Goal: Information Seeking & Learning: Learn about a topic

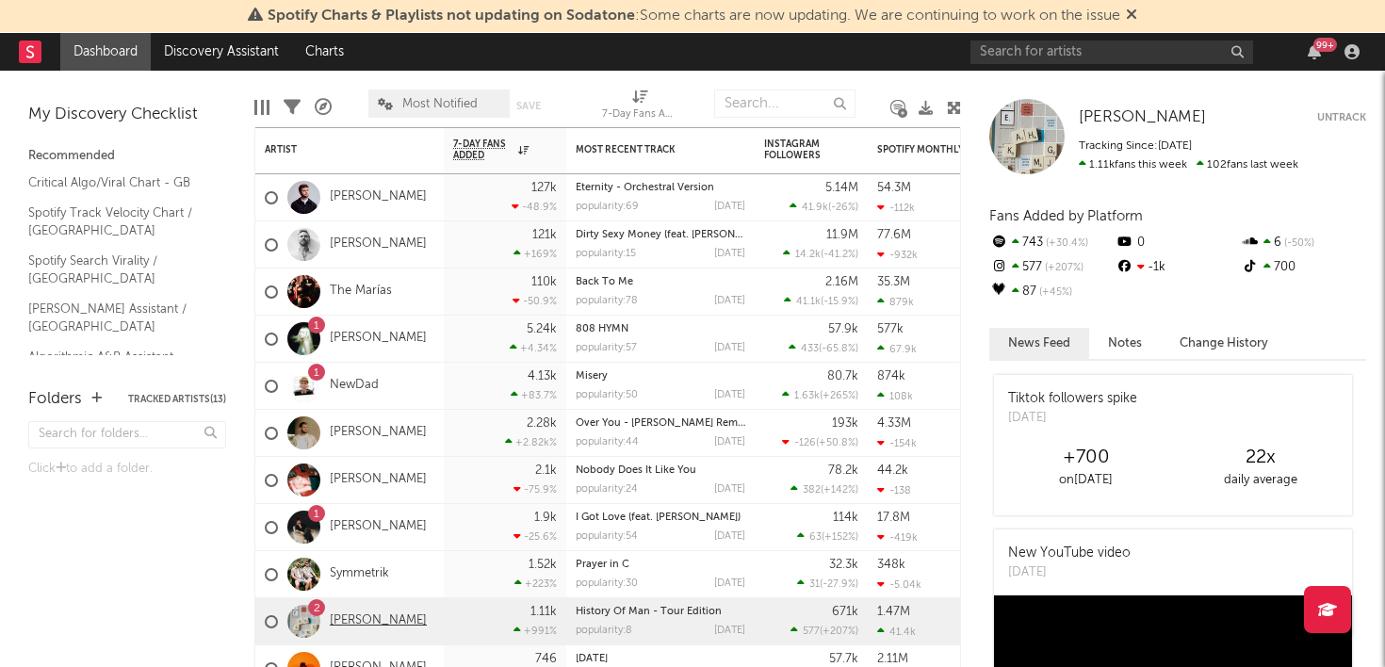
click at [360, 617] on link "[PERSON_NAME]" at bounding box center [378, 621] width 97 height 16
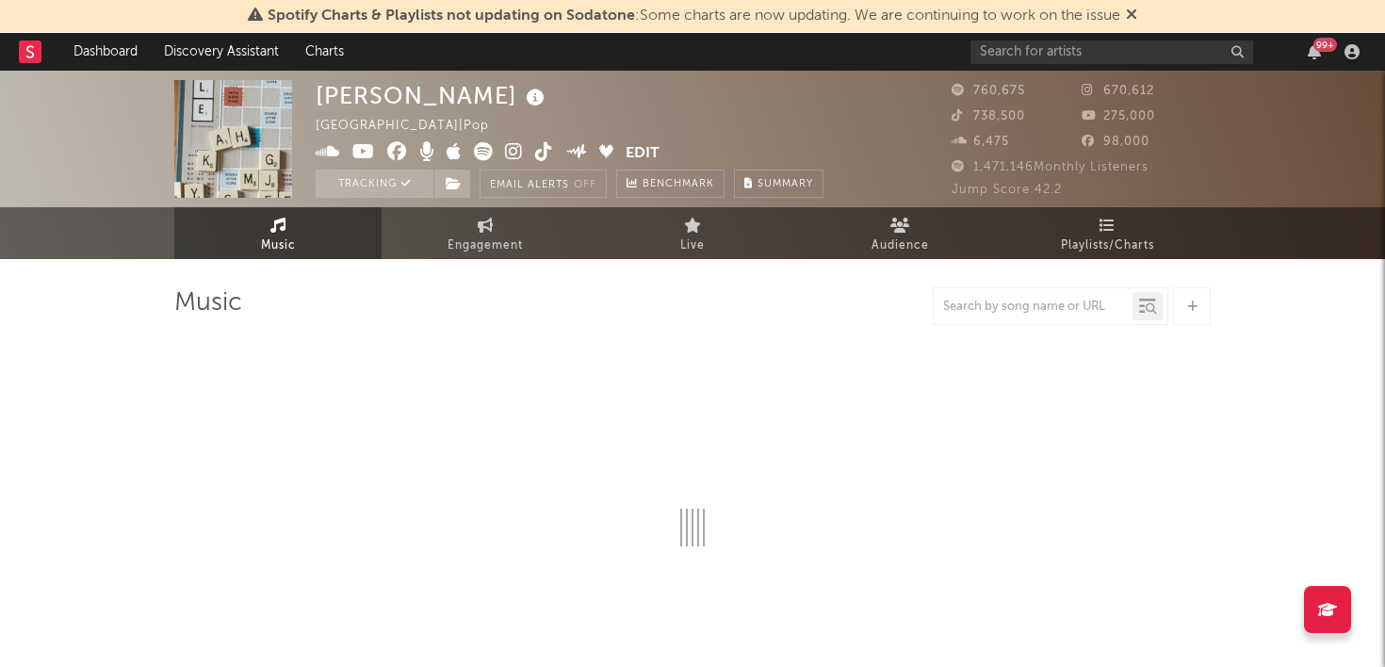
select select "6m"
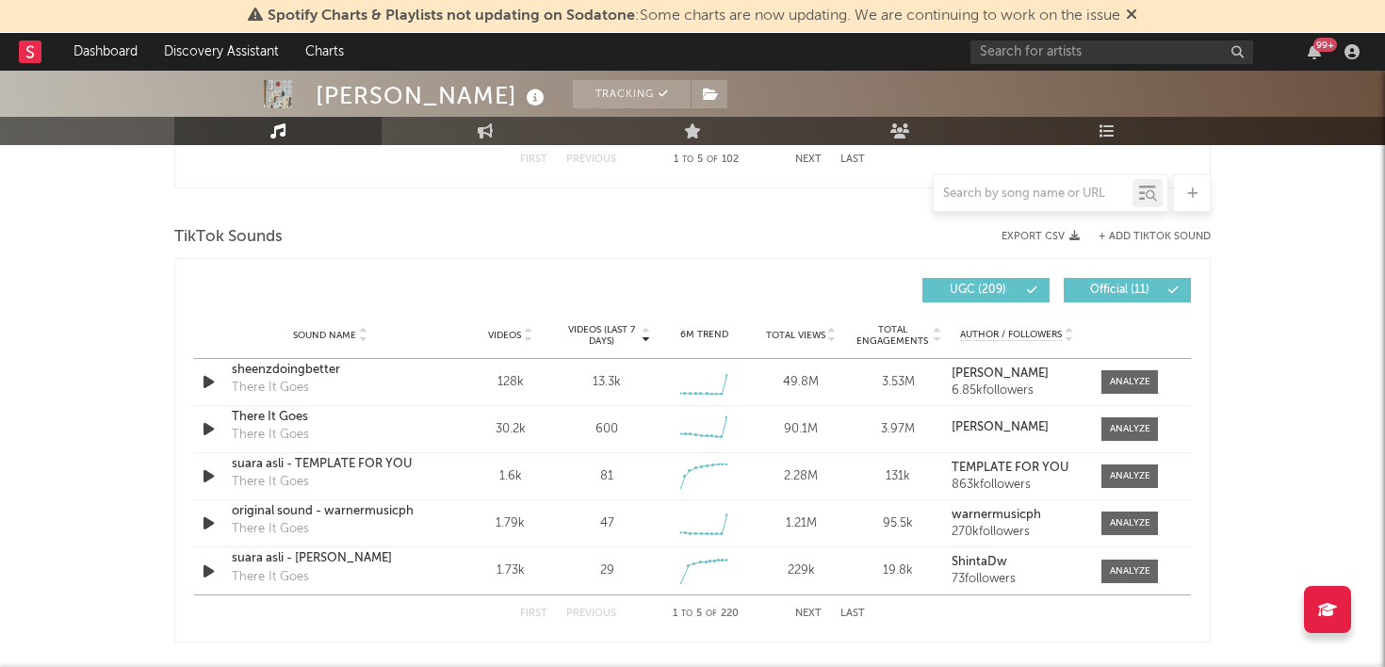
scroll to position [1212, 0]
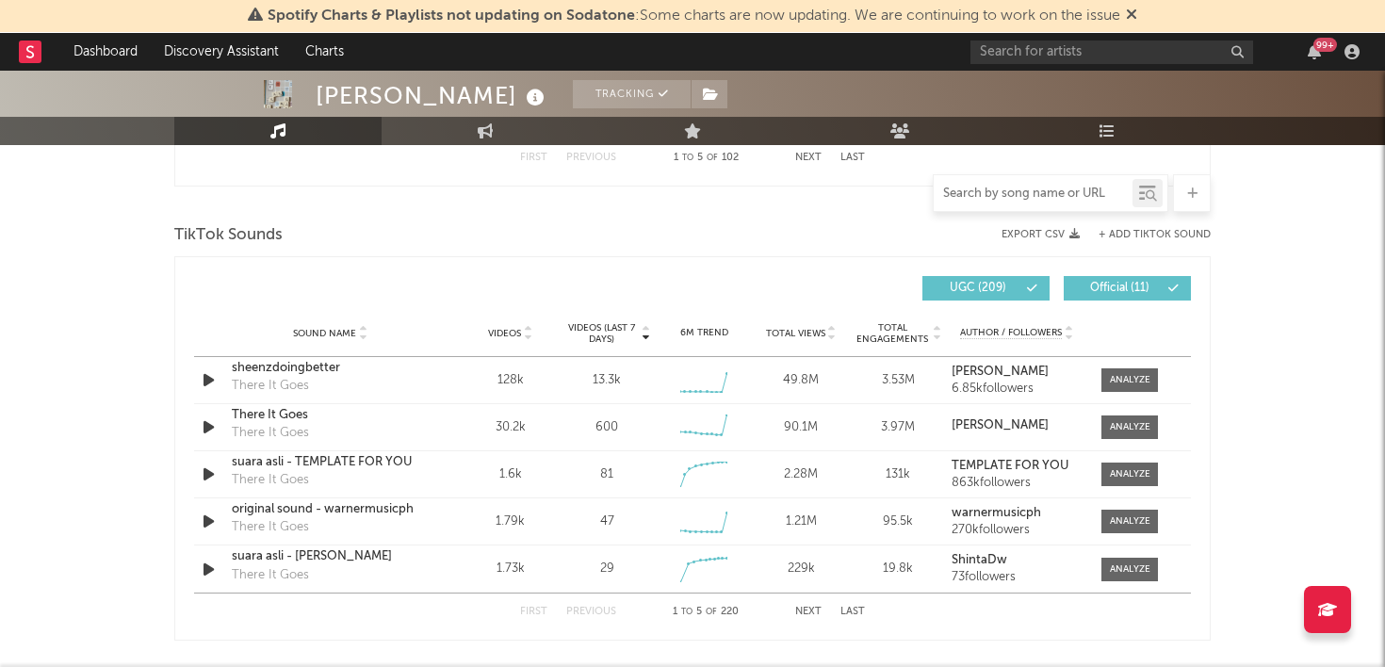
click at [1036, 192] on input "text" at bounding box center [1032, 193] width 199 height 15
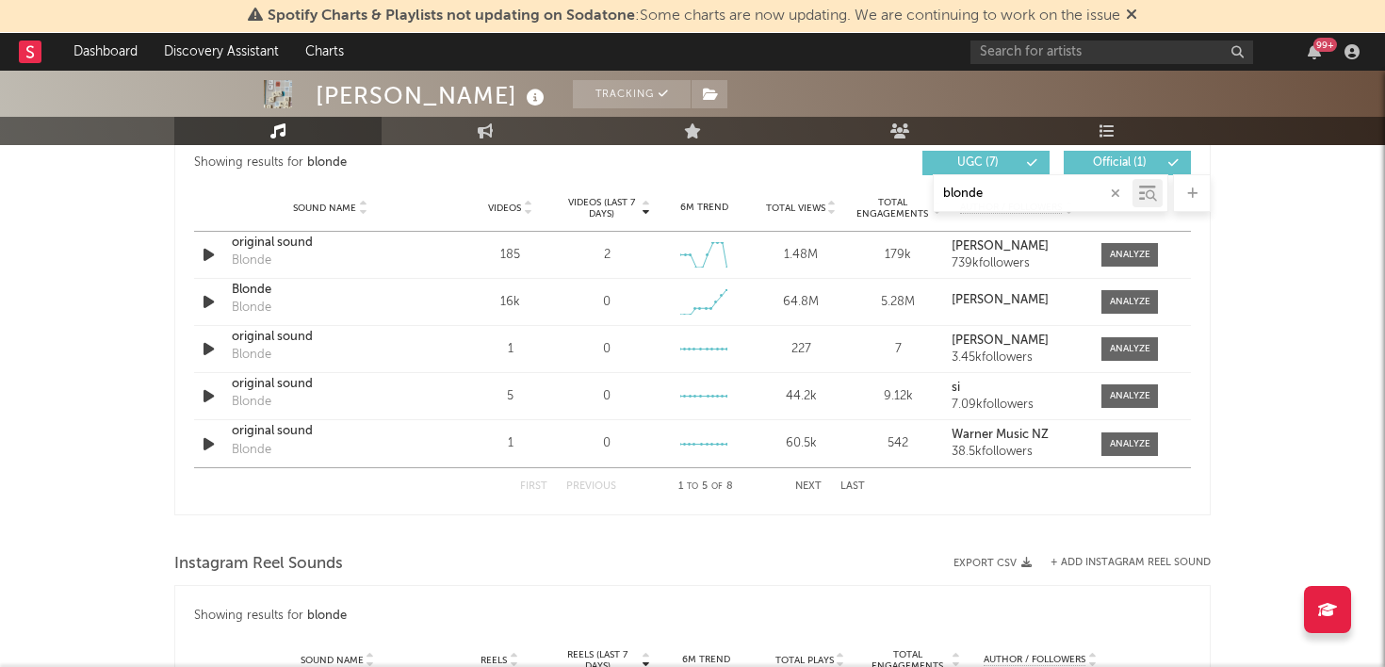
scroll to position [1020, 0]
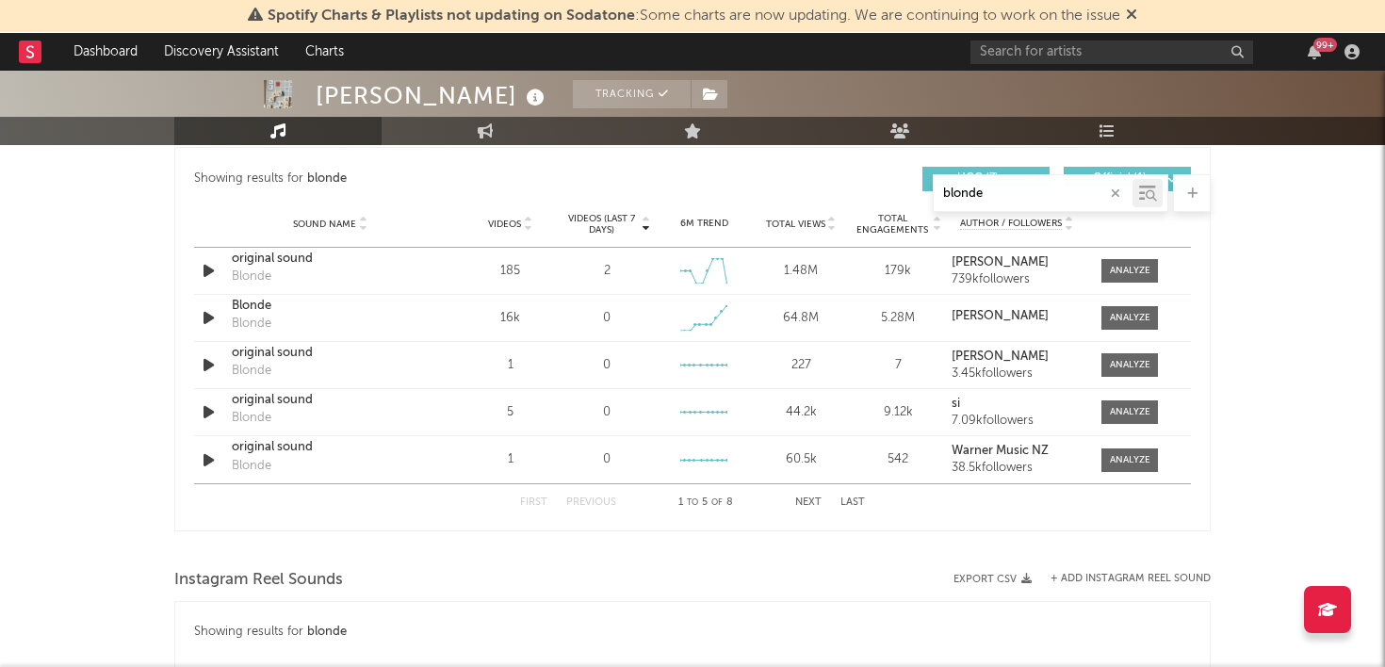
type input "blonde"
click at [531, 219] on icon at bounding box center [527, 221] width 9 height 8
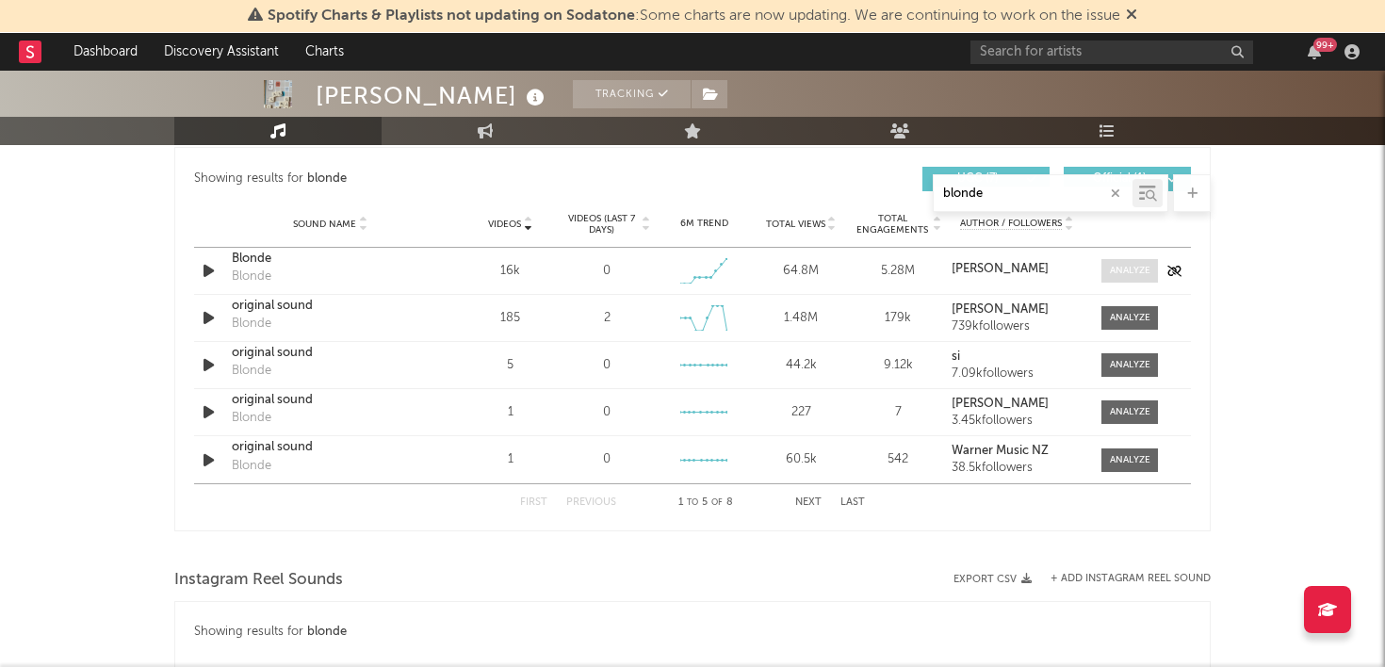
click at [1111, 272] on div at bounding box center [1130, 271] width 41 height 14
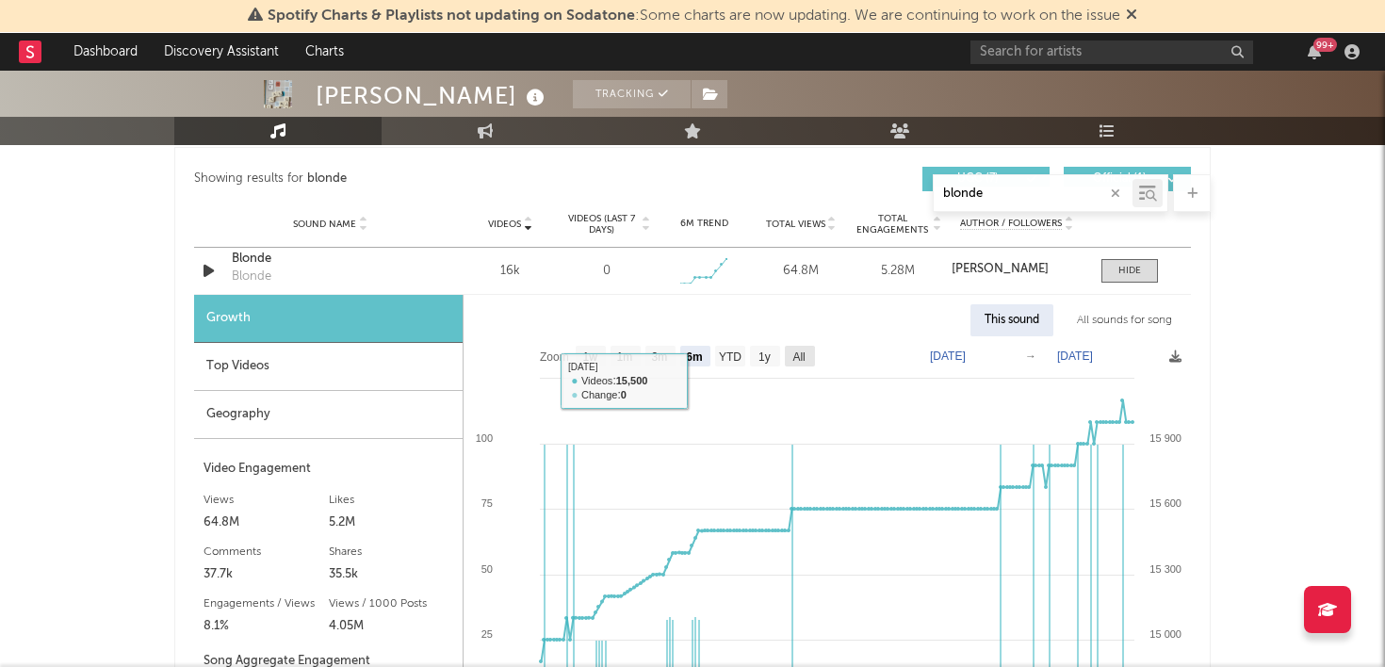
click at [803, 352] on text "All" at bounding box center [798, 356] width 12 height 13
select select "All"
type input "[DATE]"
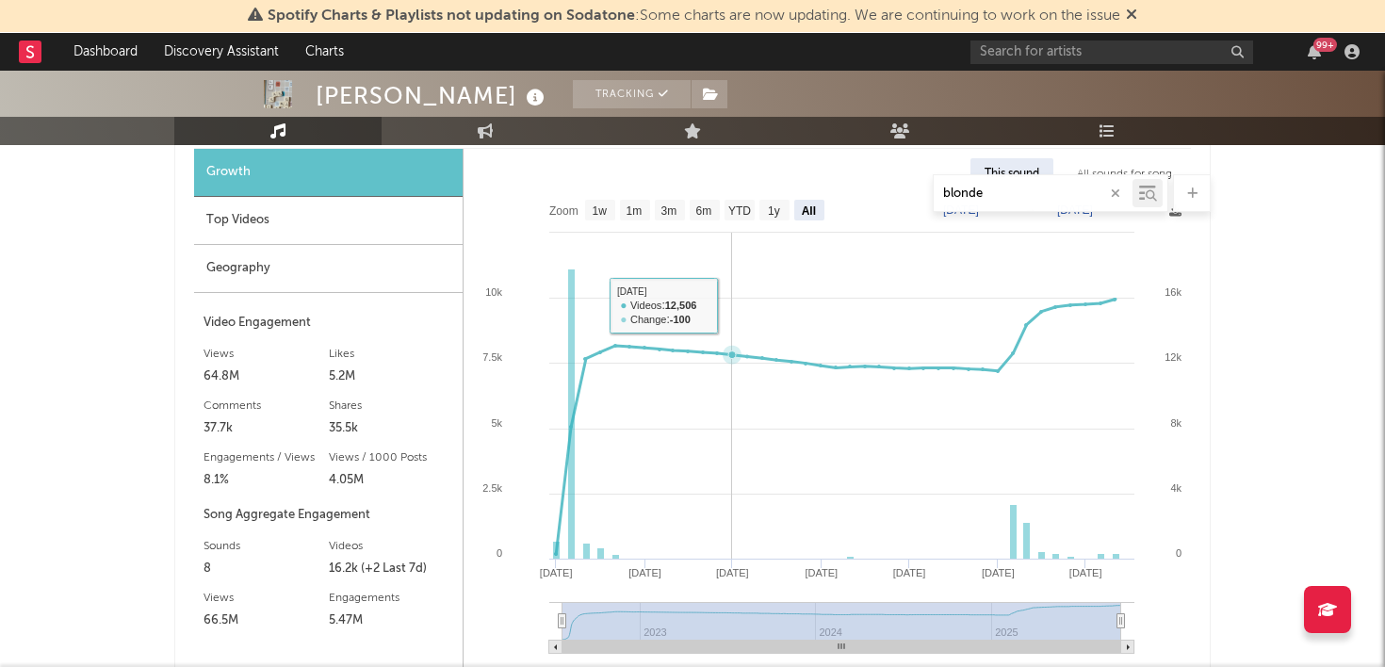
scroll to position [1193, 0]
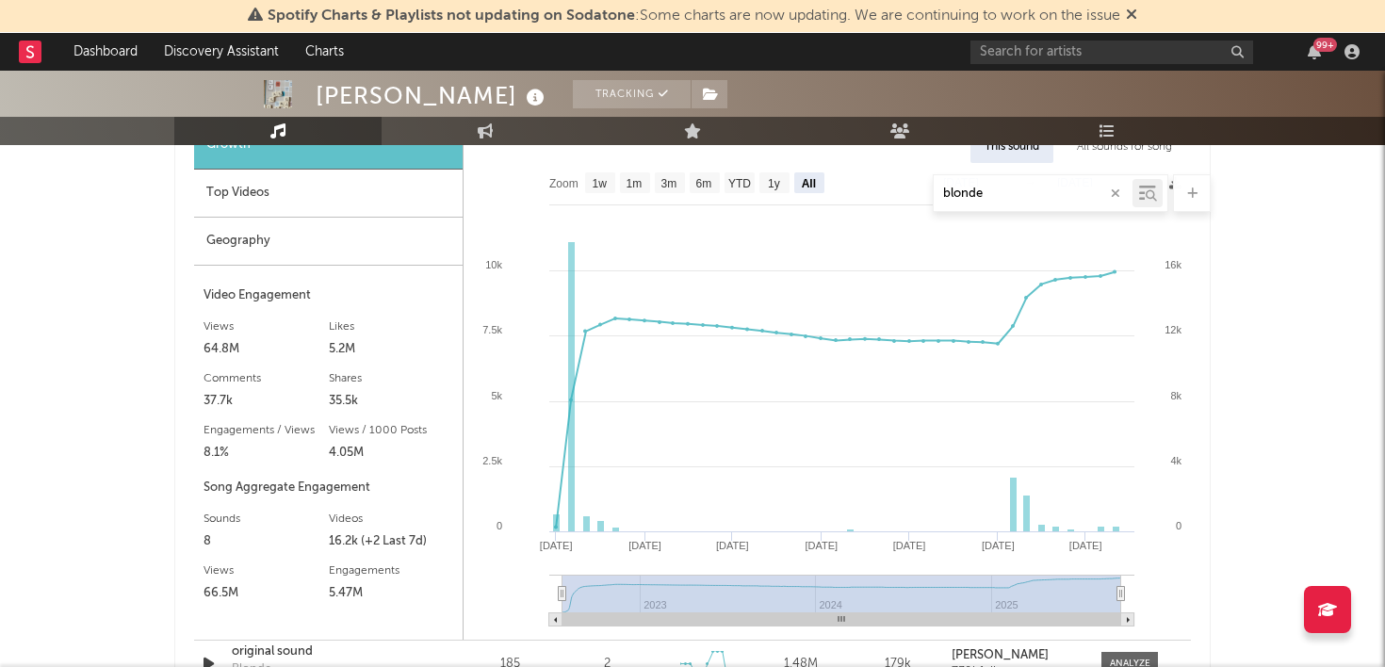
type input "[DATE]"
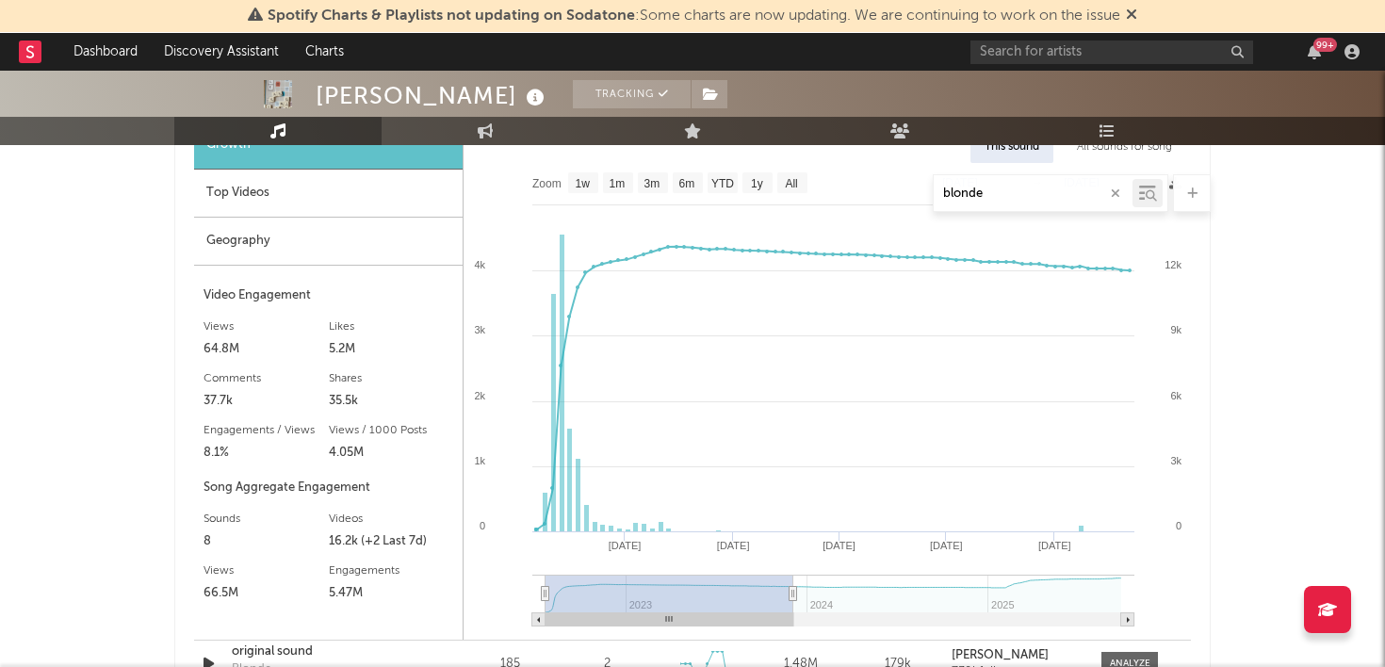
type input "[DATE]"
select select "6m"
type input "[DATE]"
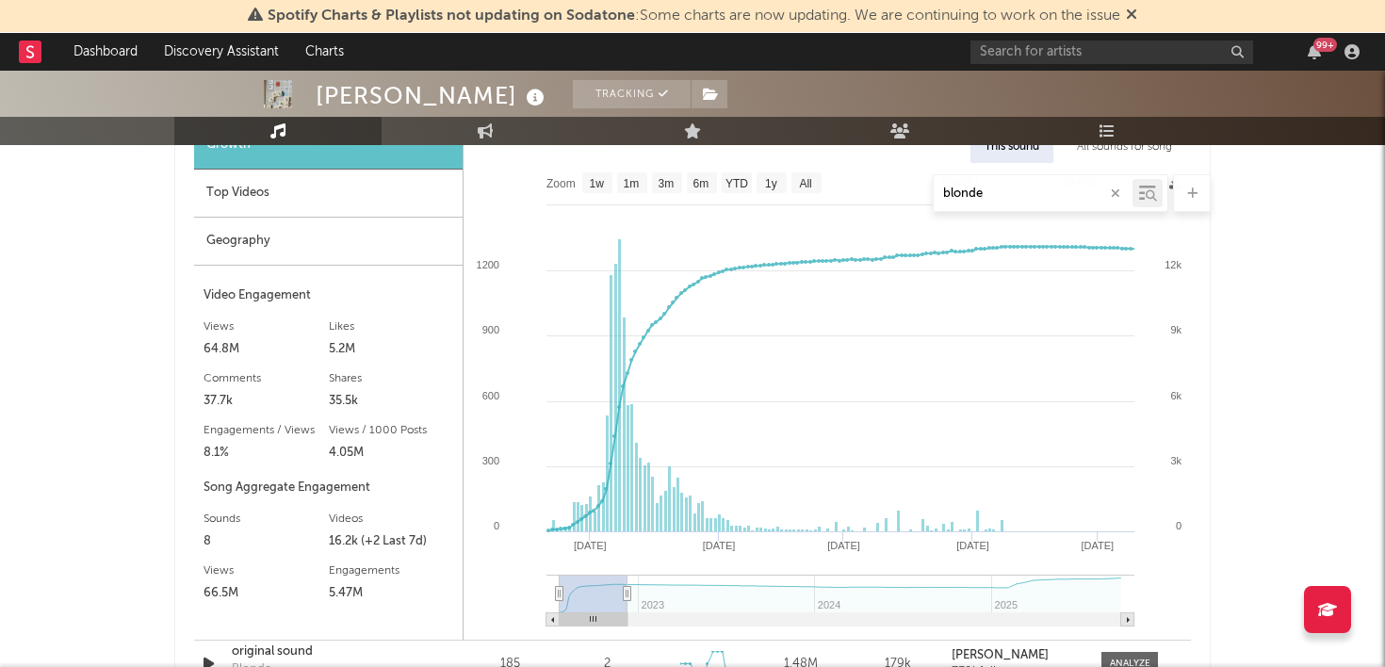
type input "[DATE]"
select select "3m"
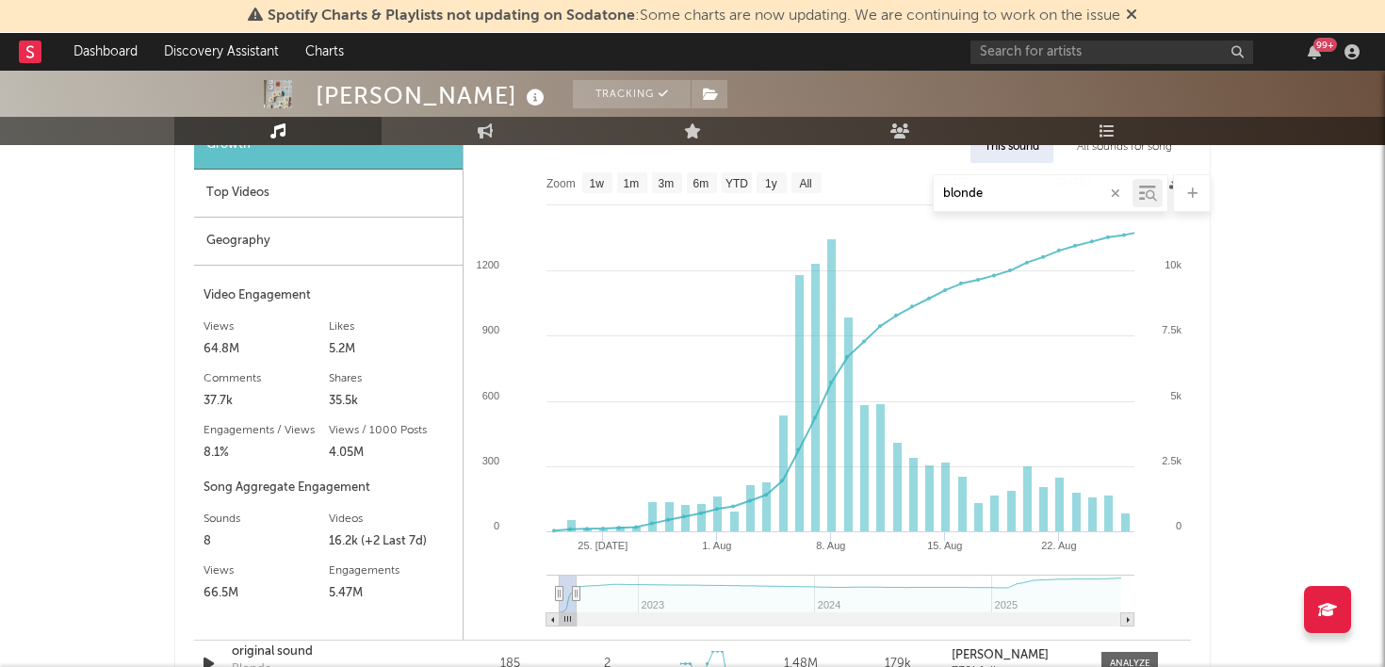
type input "[DATE]"
select select "1m"
type input "[DATE]"
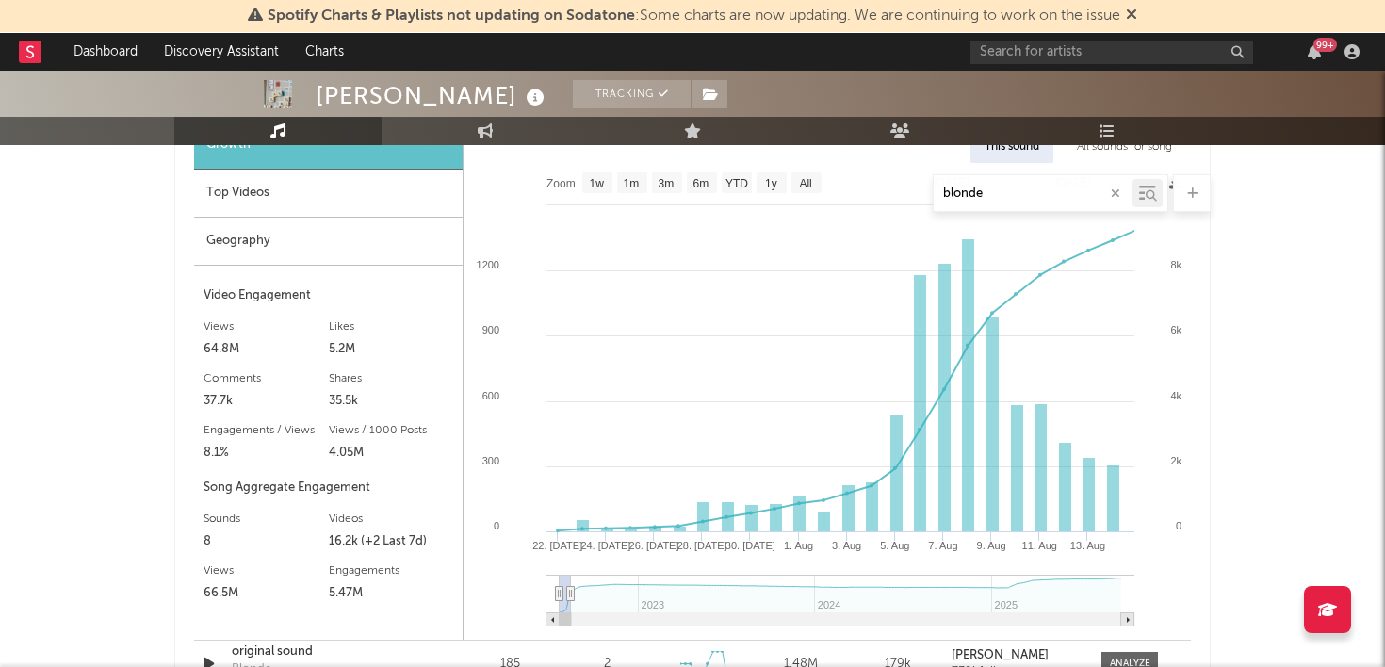
drag, startPoint x: 1121, startPoint y: 595, endPoint x: 571, endPoint y: 580, distance: 550.3
click at [571, 580] on g at bounding box center [840, 601] width 588 height 52
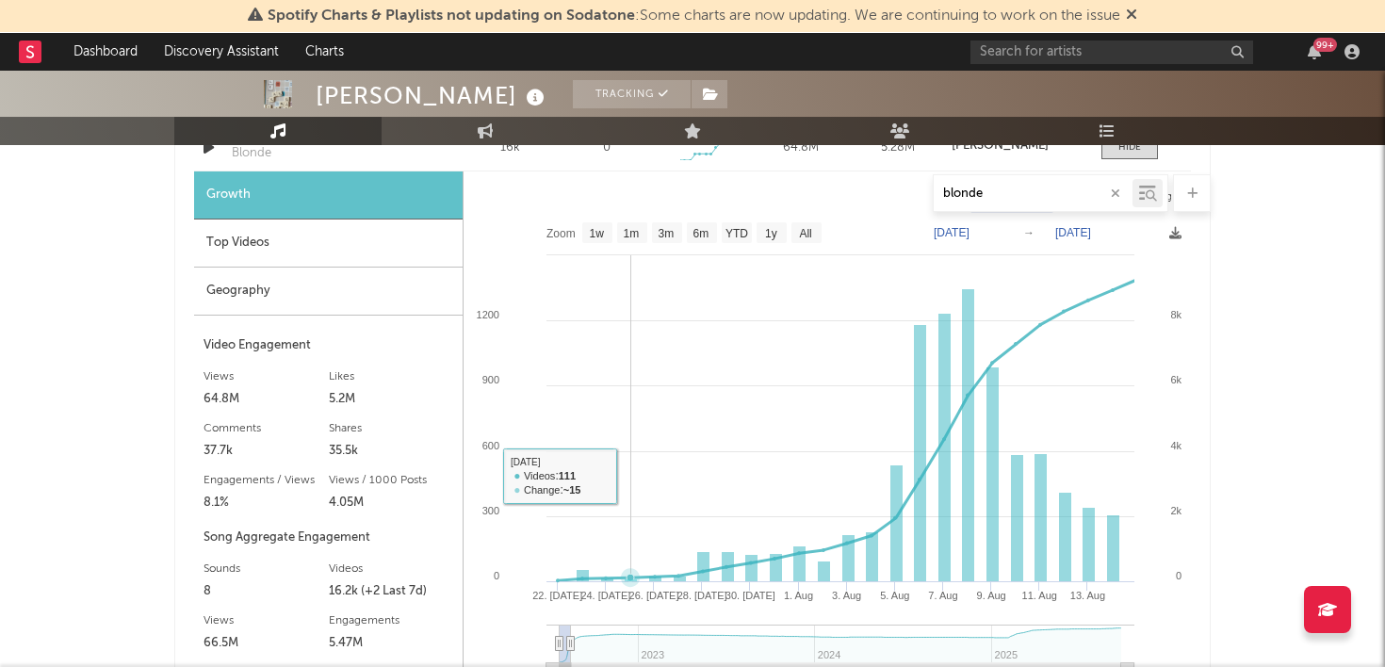
scroll to position [1115, 0]
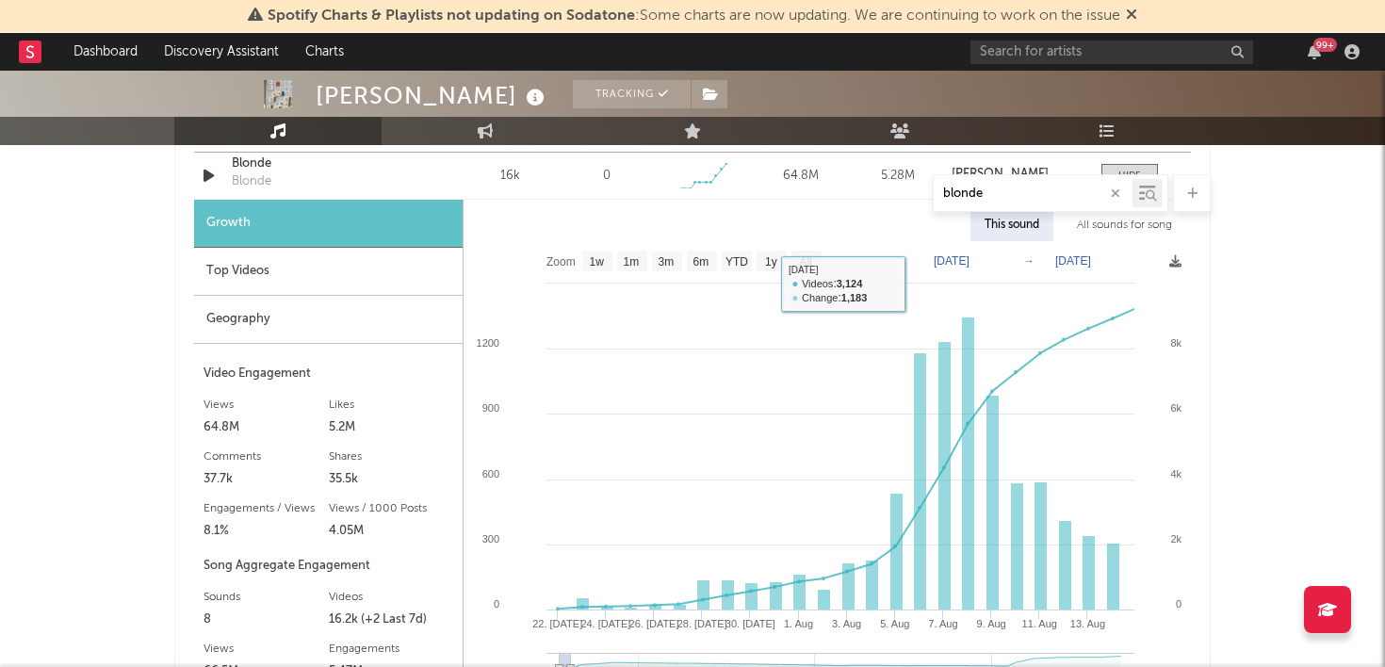
click at [979, 191] on input "blonde" at bounding box center [1032, 193] width 199 height 15
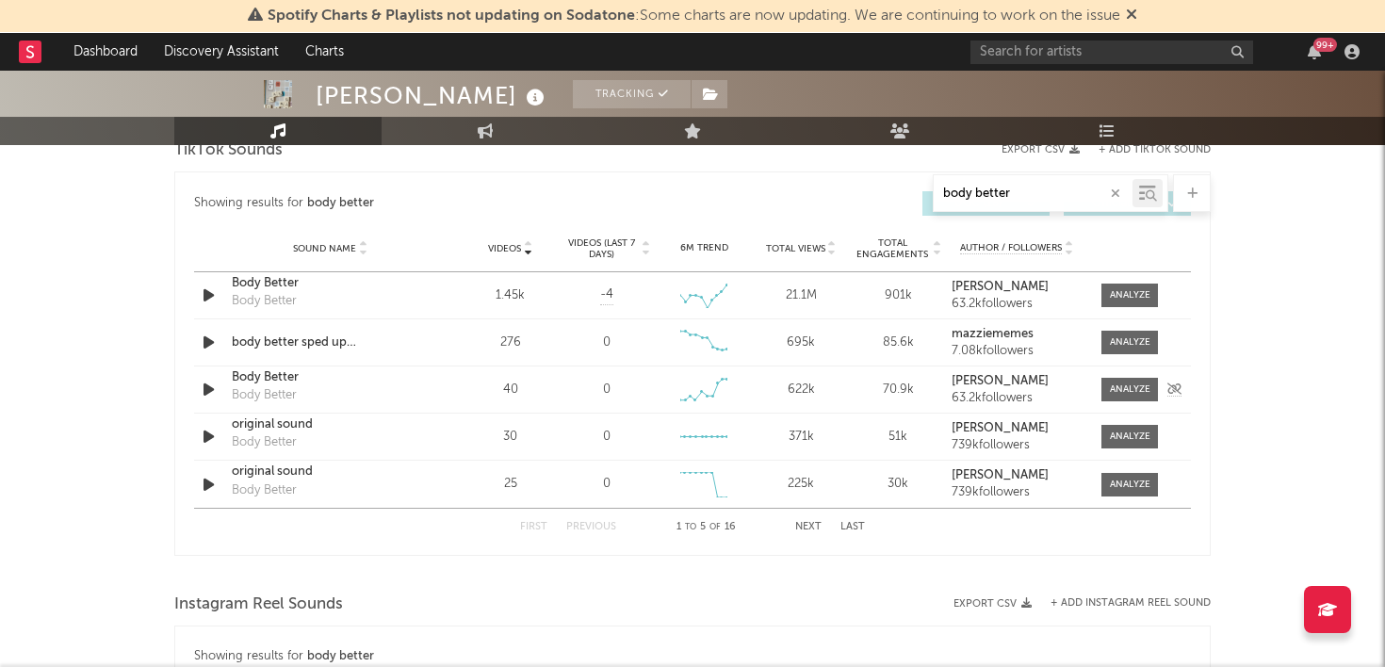
scroll to position [1137, 0]
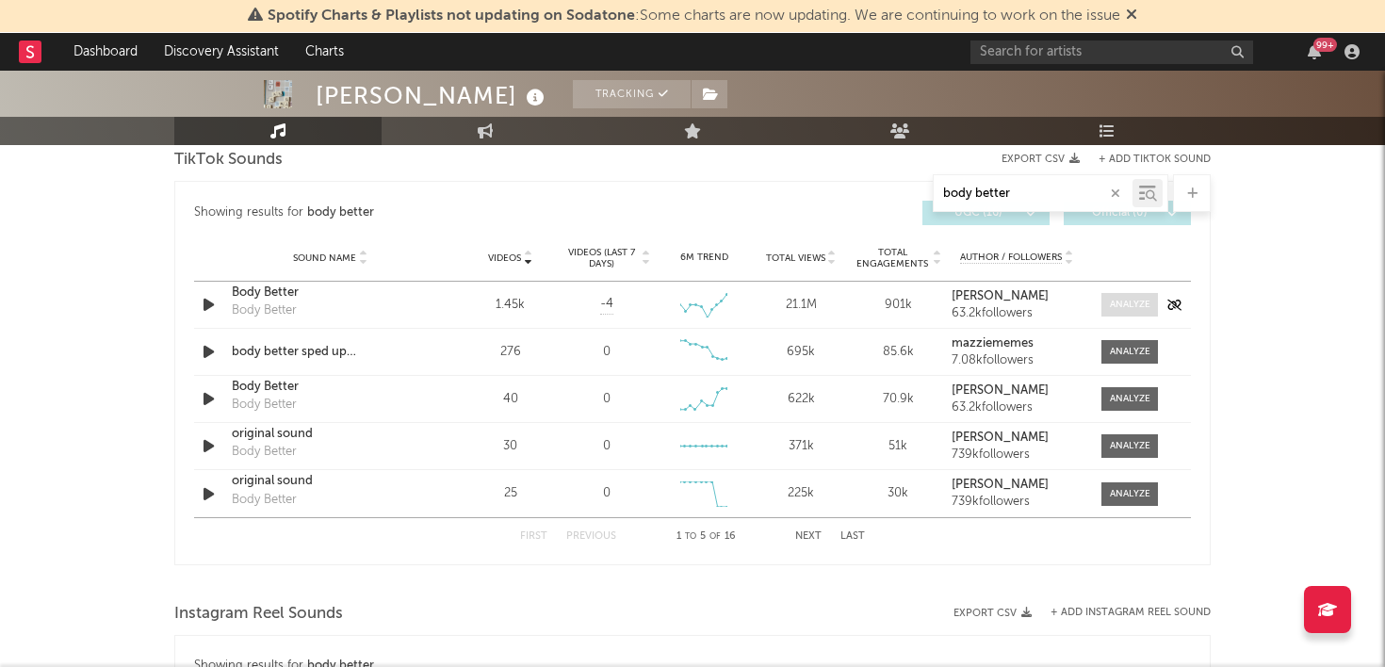
type input "body better"
click at [1127, 308] on div at bounding box center [1130, 305] width 41 height 14
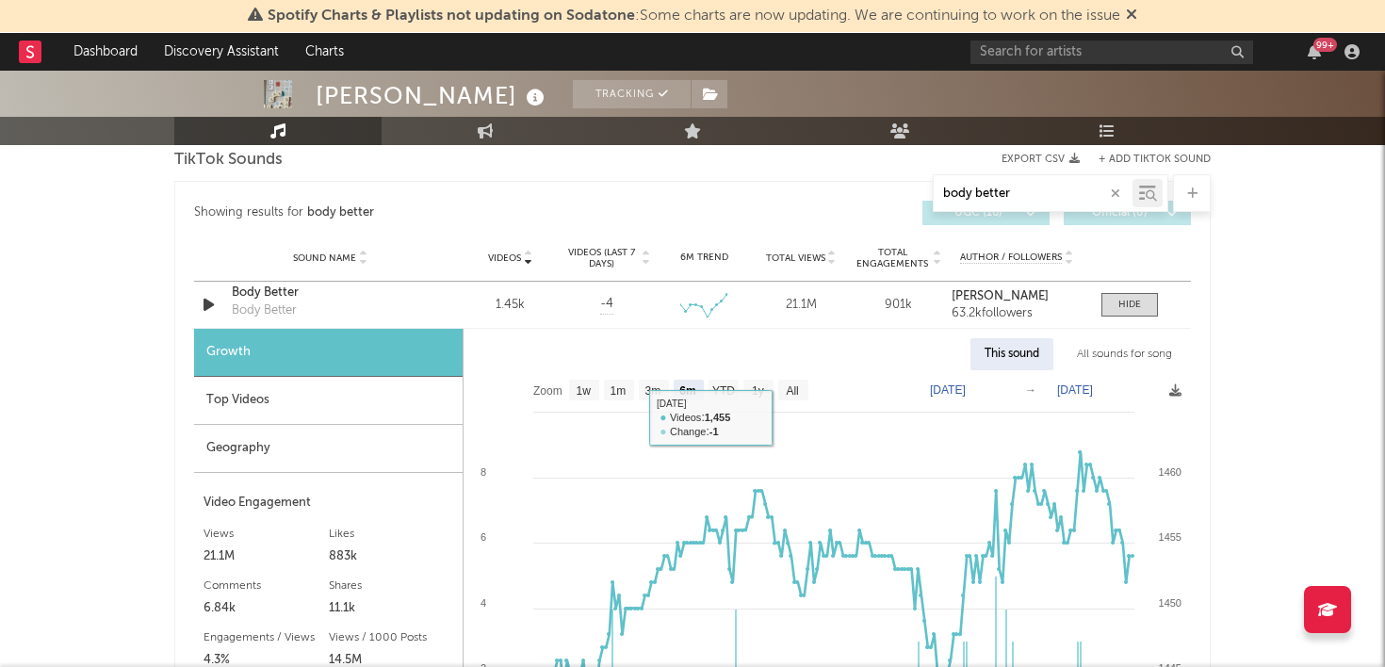
click at [801, 402] on rect at bounding box center [826, 608] width 727 height 477
click at [801, 391] on rect at bounding box center [793, 390] width 30 height 21
select select "All"
type input "[DATE]"
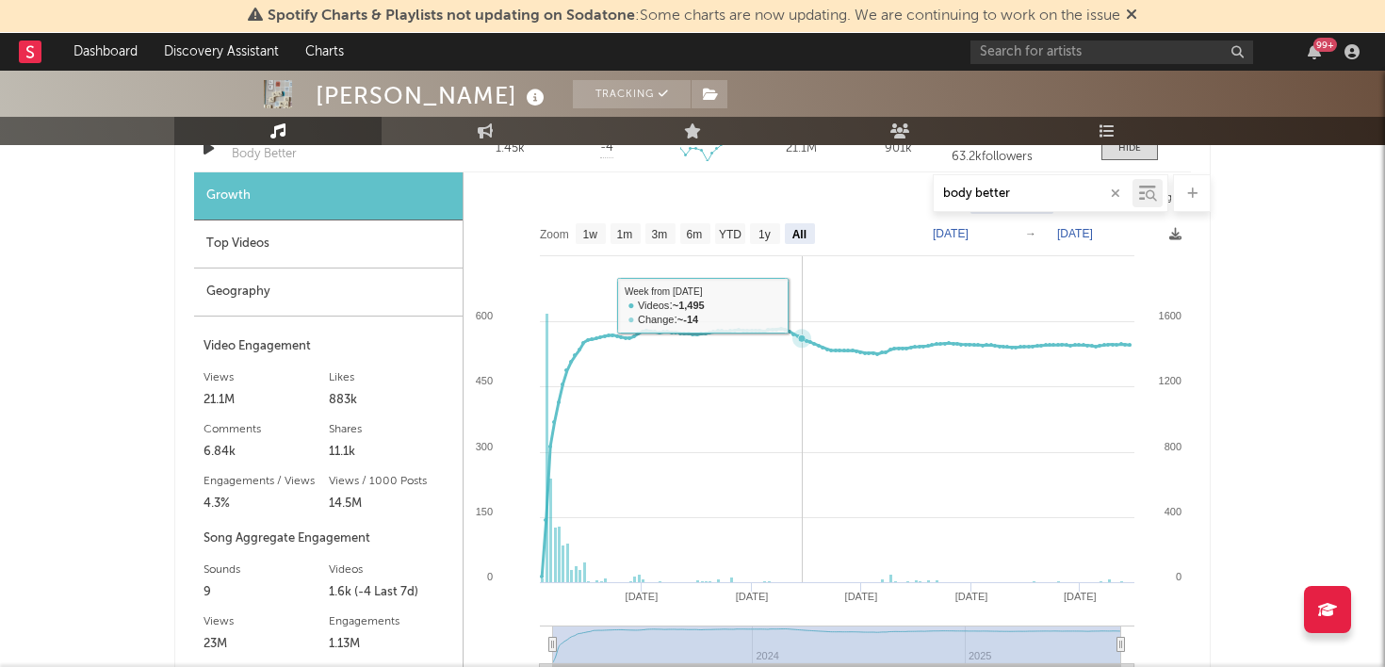
scroll to position [1353, 0]
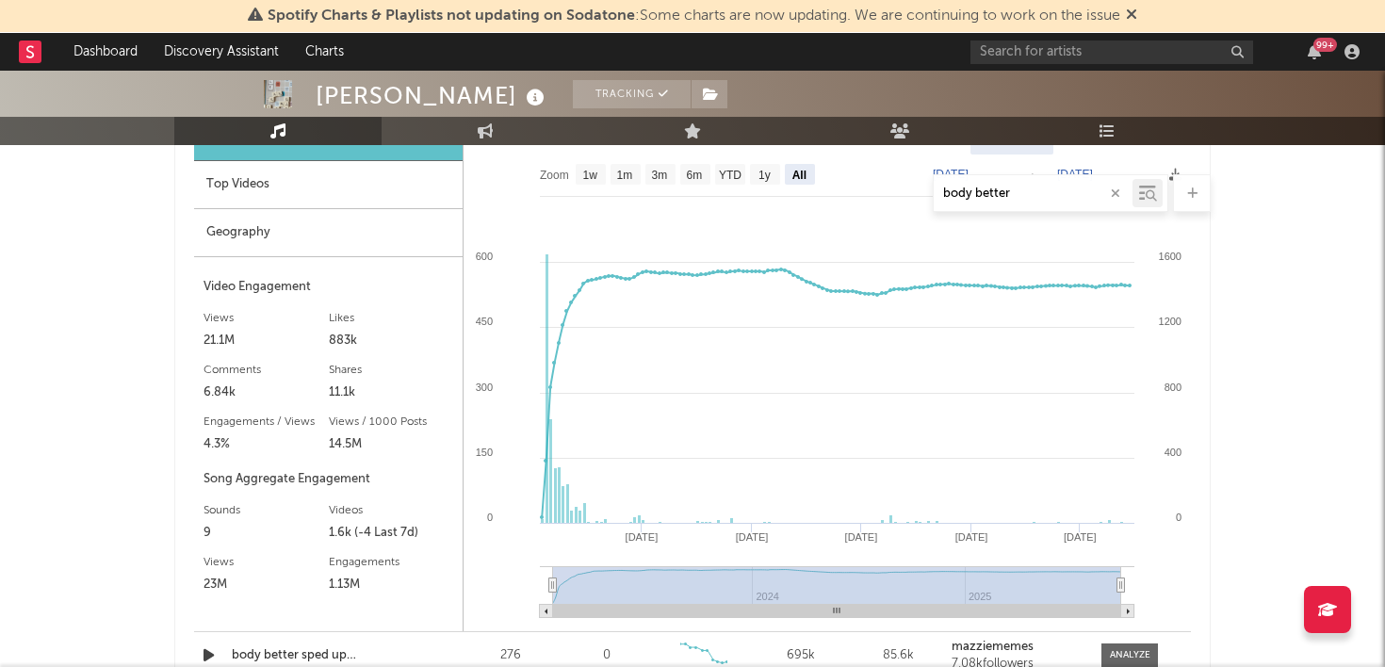
type input "[DATE]"
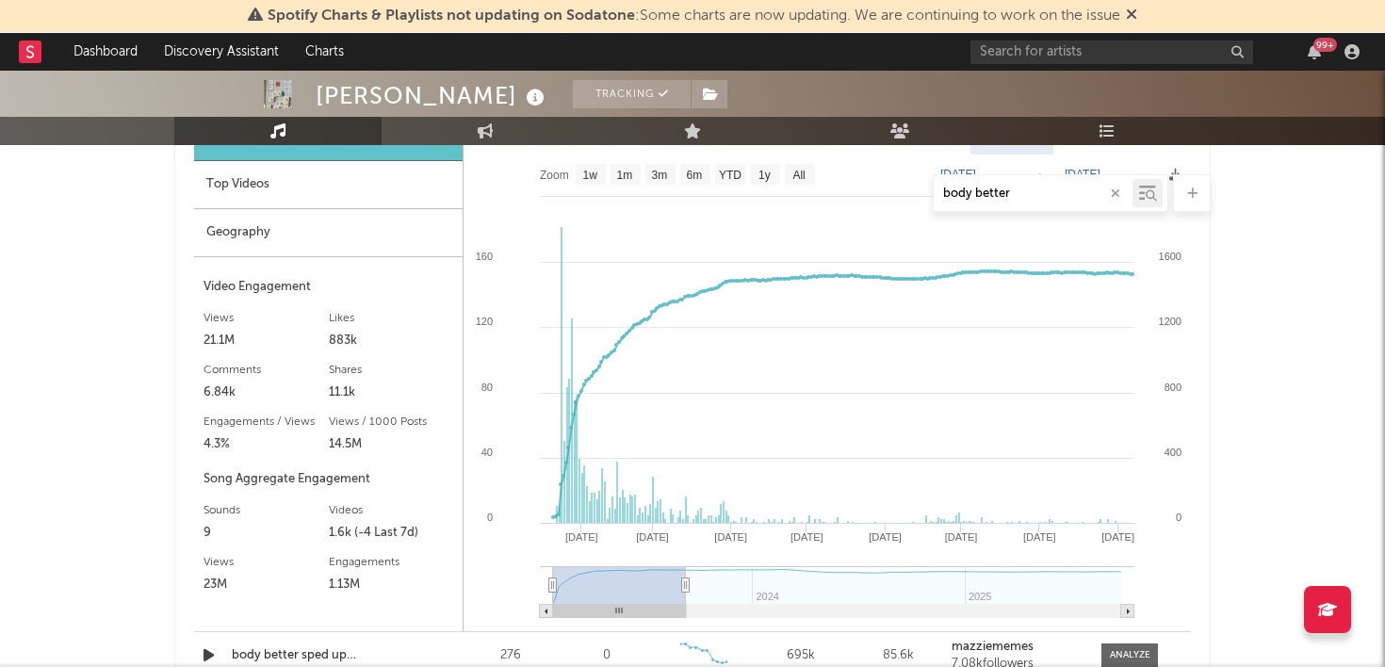
type input "[DATE]"
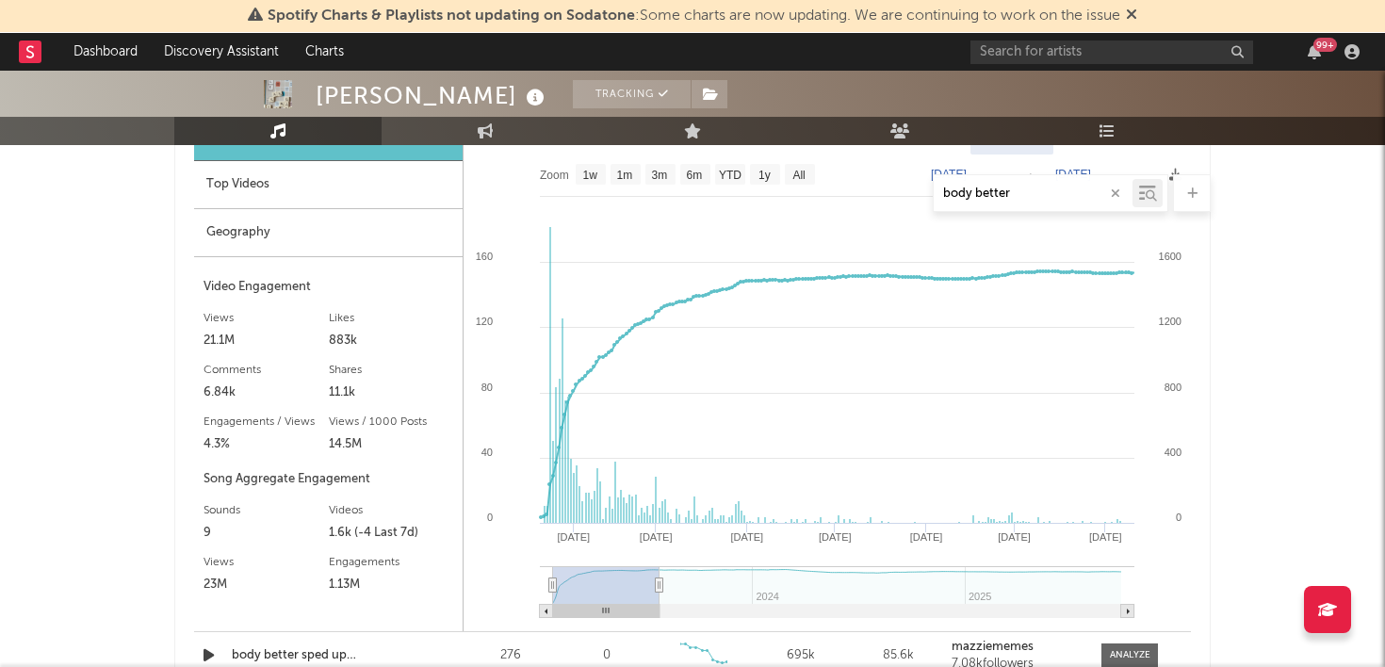
select select "6m"
type input "[DATE]"
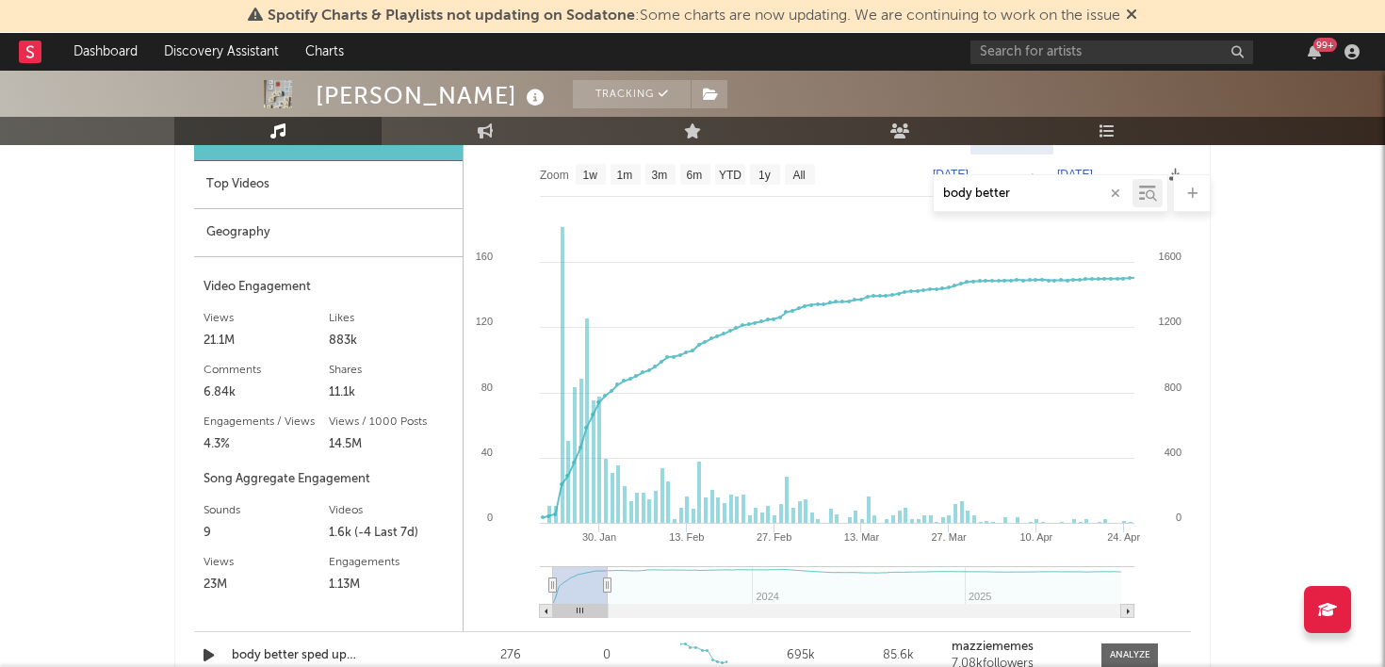
select select "3m"
type input "[DATE]"
select select "1m"
type input "[DATE]"
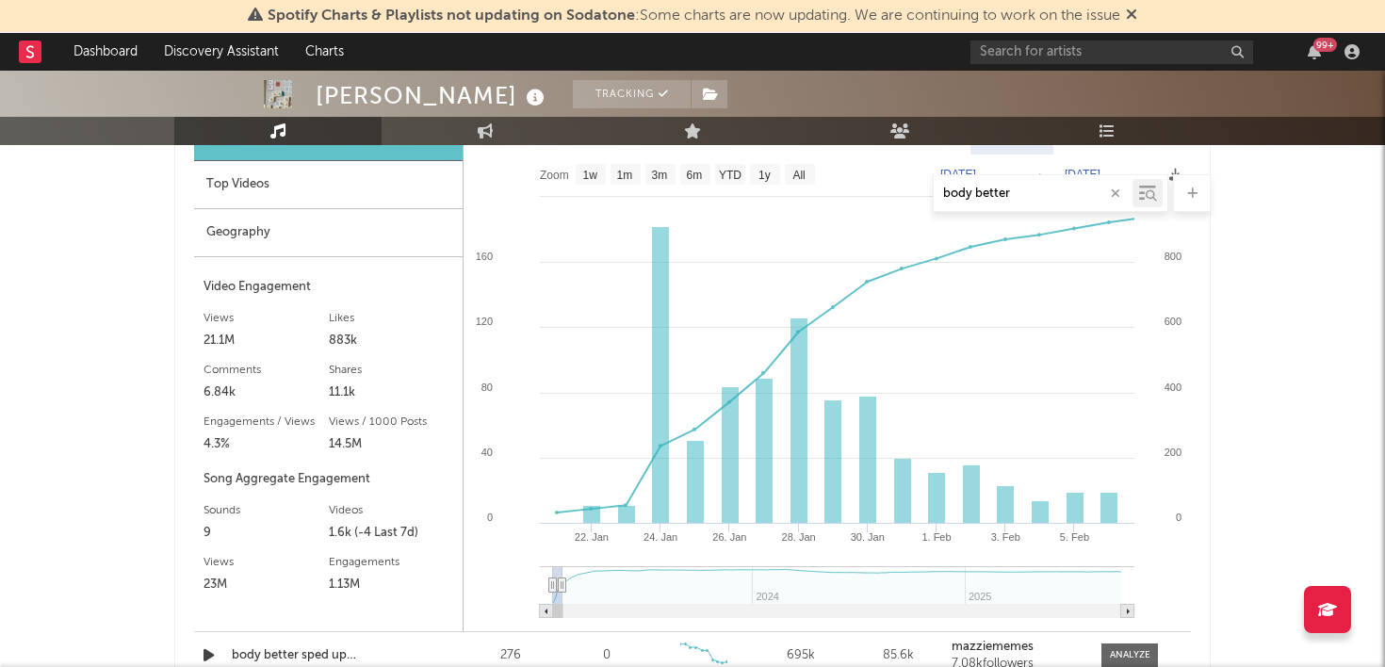
drag, startPoint x: 1119, startPoint y: 585, endPoint x: 562, endPoint y: 567, distance: 557.0
click at [562, 567] on g at bounding box center [837, 592] width 594 height 52
type input "[DATE]"
click at [562, 567] on g at bounding box center [837, 592] width 594 height 52
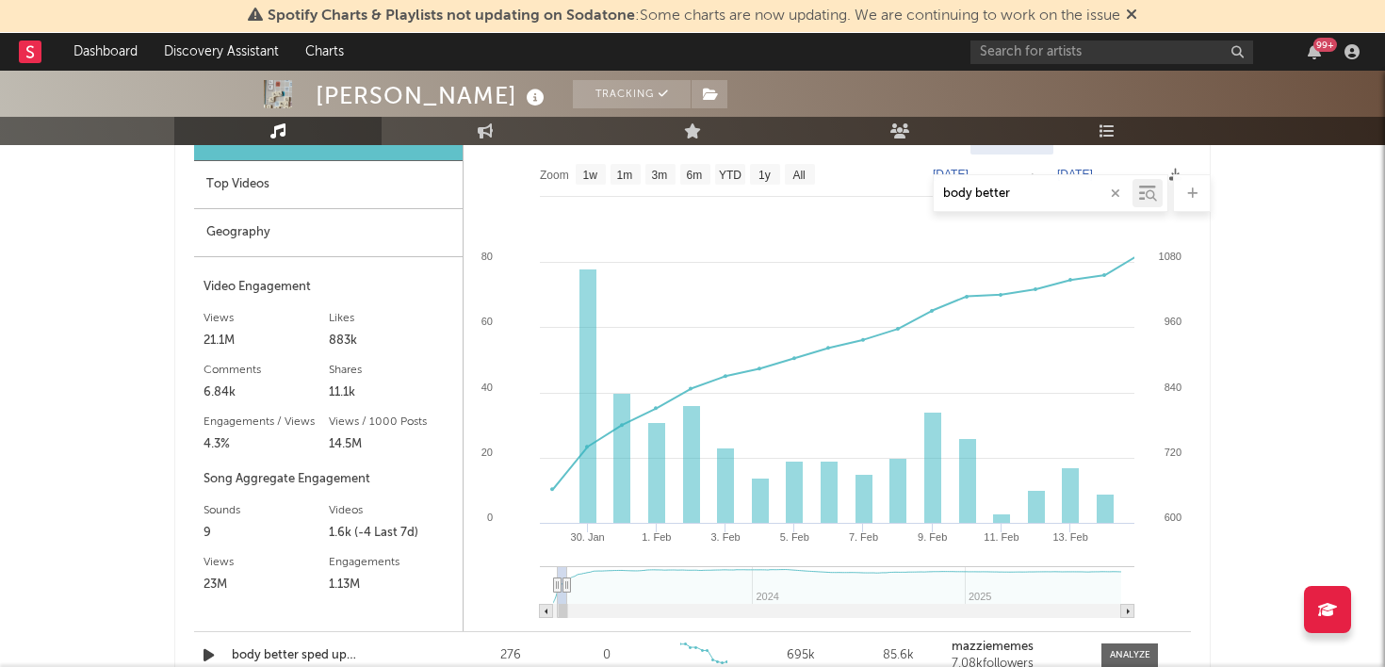
type input "[DATE]"
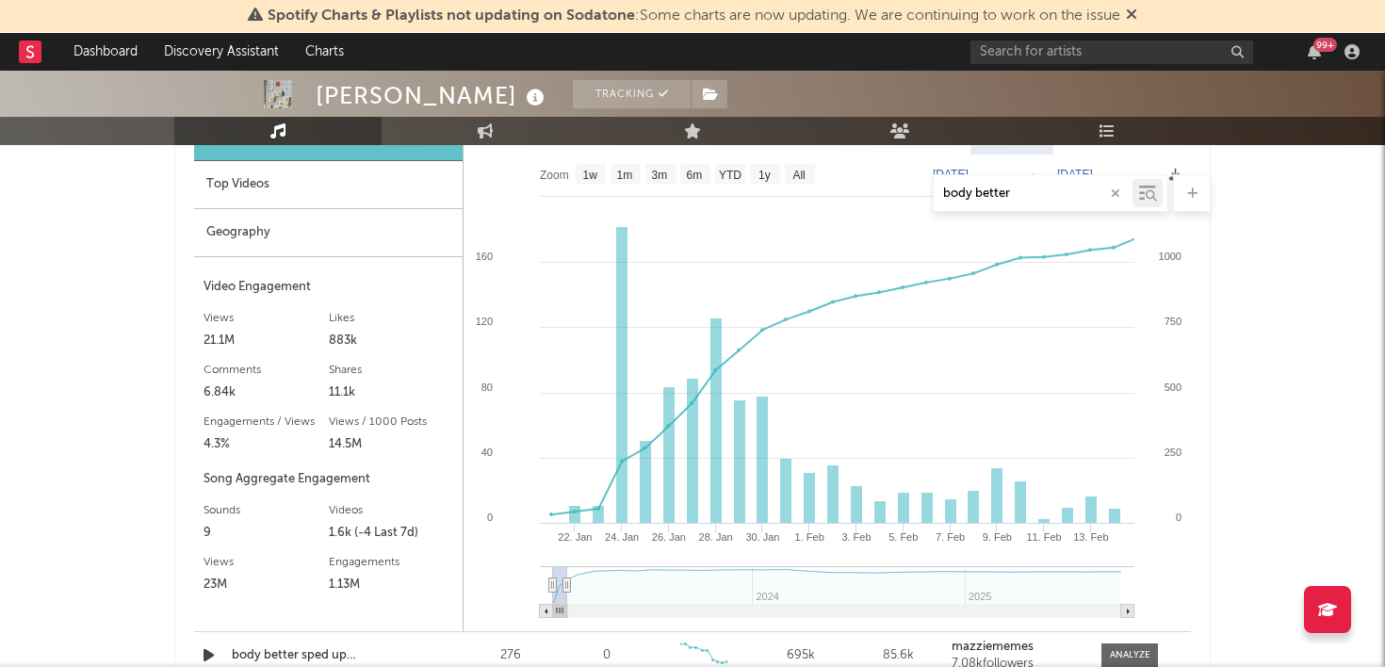
drag, startPoint x: 547, startPoint y: 578, endPoint x: 510, endPoint y: 578, distance: 37.7
click at [510, 578] on icon "Created with Highcharts 10.3.3 30. [DATE]. [DATE]. [DATE]. [DATE]. [DATE]. Feb …" at bounding box center [826, 392] width 727 height 477
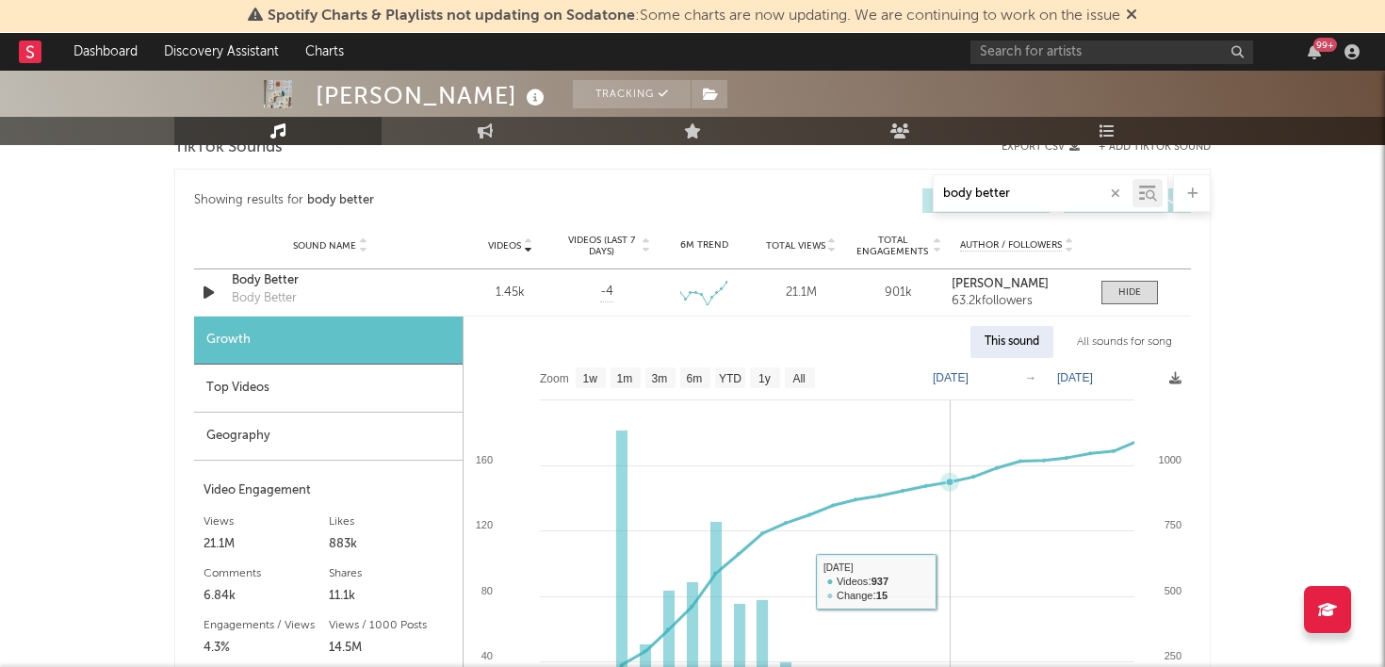
scroll to position [1134, 0]
